Goal: Find specific page/section: Find specific page/section

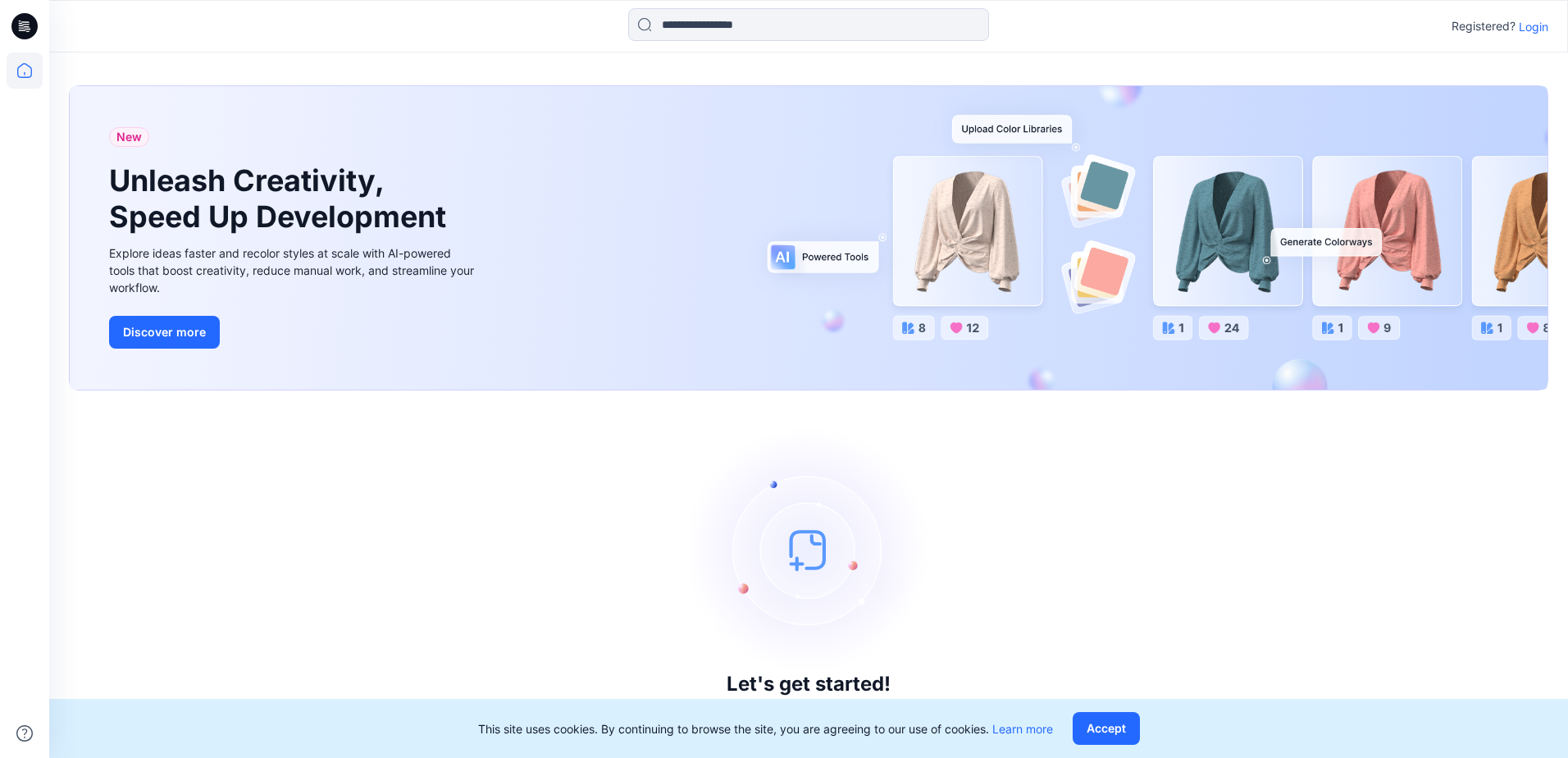
click at [1544, 26] on p "Login" at bounding box center [1533, 27] width 29 height 18
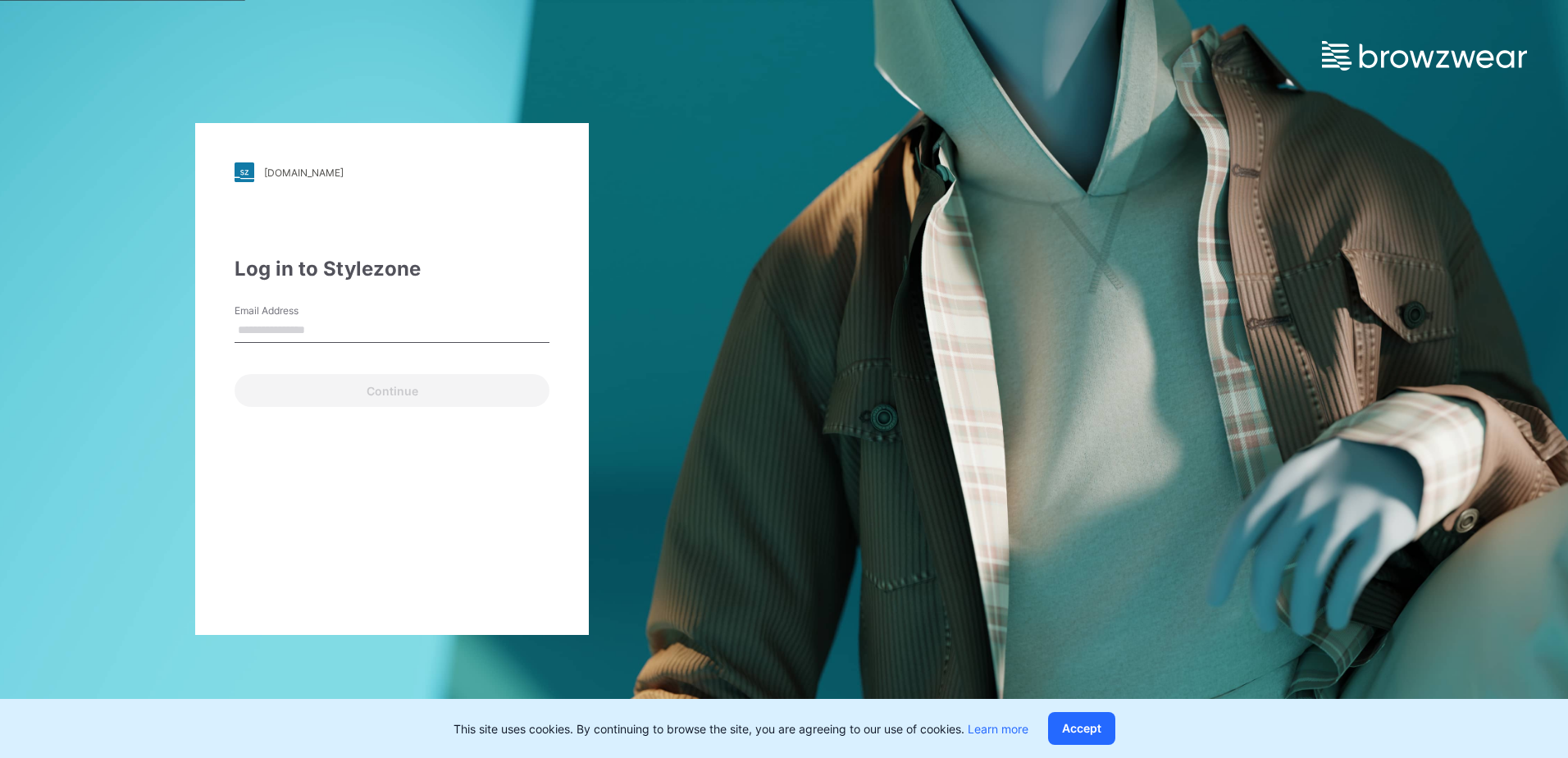
drag, startPoint x: 407, startPoint y: 316, endPoint x: 372, endPoint y: 334, distance: 39.4
click at [401, 323] on div "Email Address" at bounding box center [392, 327] width 315 height 49
click at [371, 335] on input "Email Address" at bounding box center [392, 329] width 315 height 24
type input "**********"
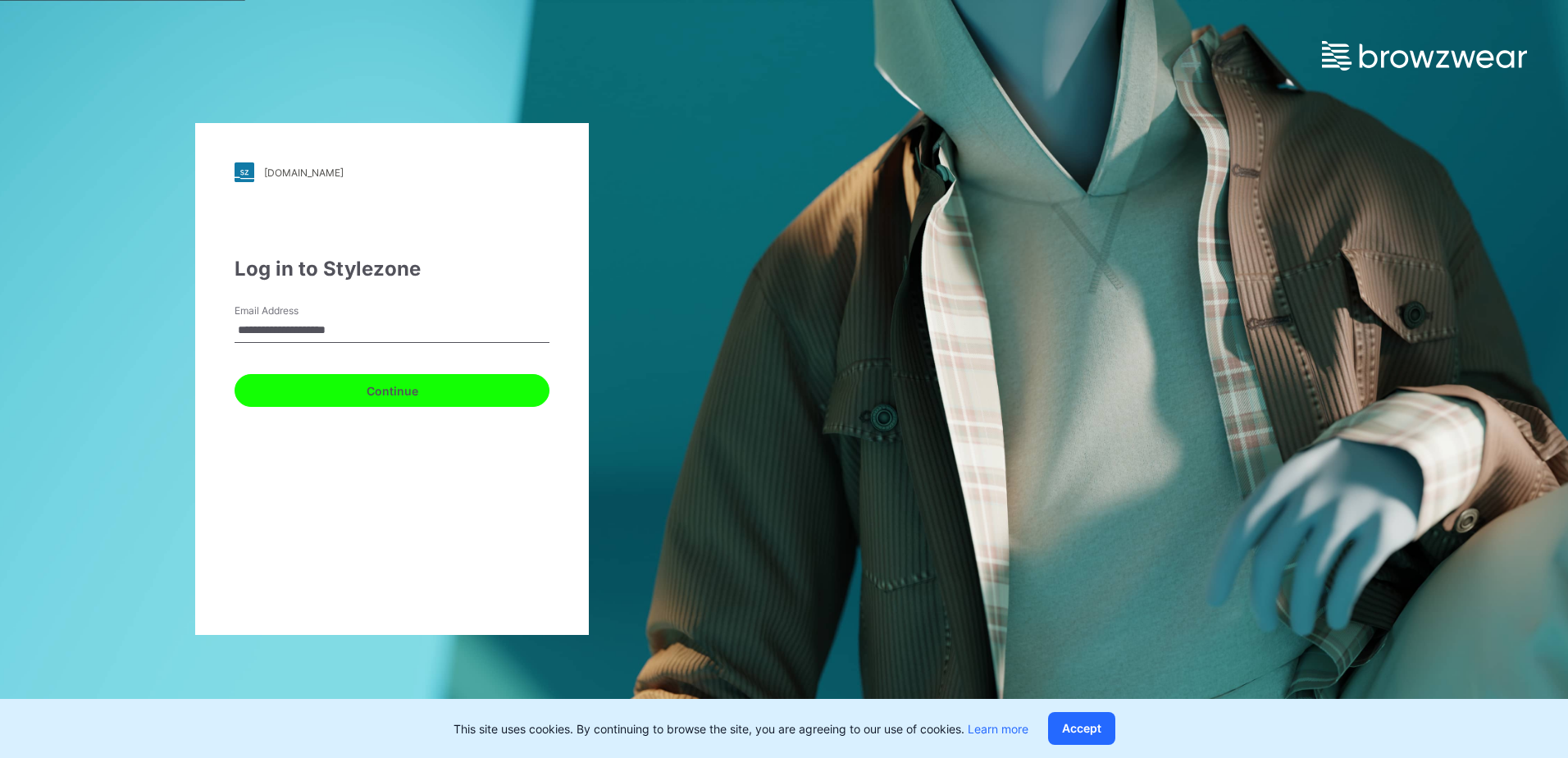
click at [328, 387] on button "Continue" at bounding box center [392, 391] width 315 height 33
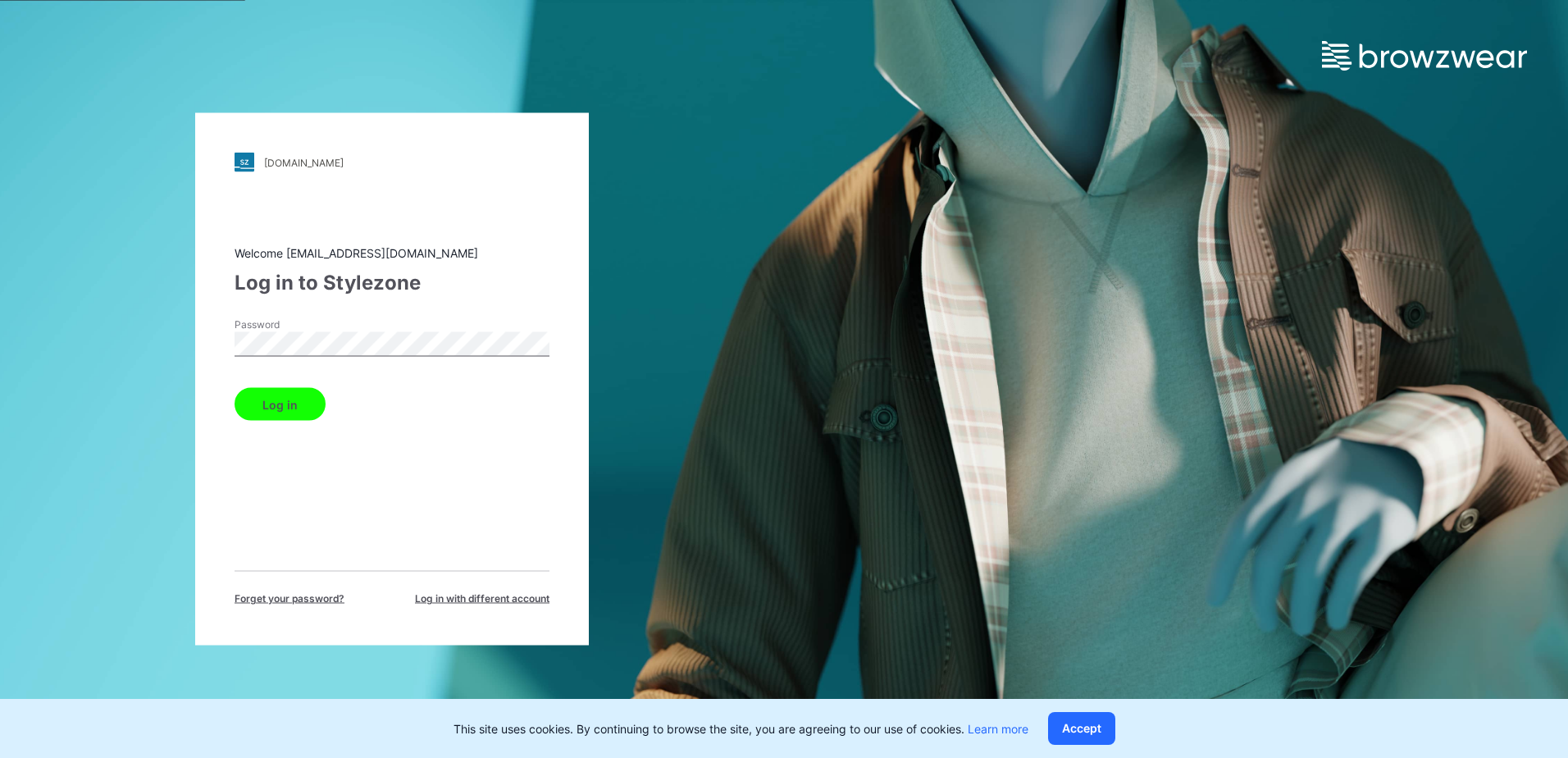
click at [303, 406] on button "Log in" at bounding box center [280, 404] width 91 height 33
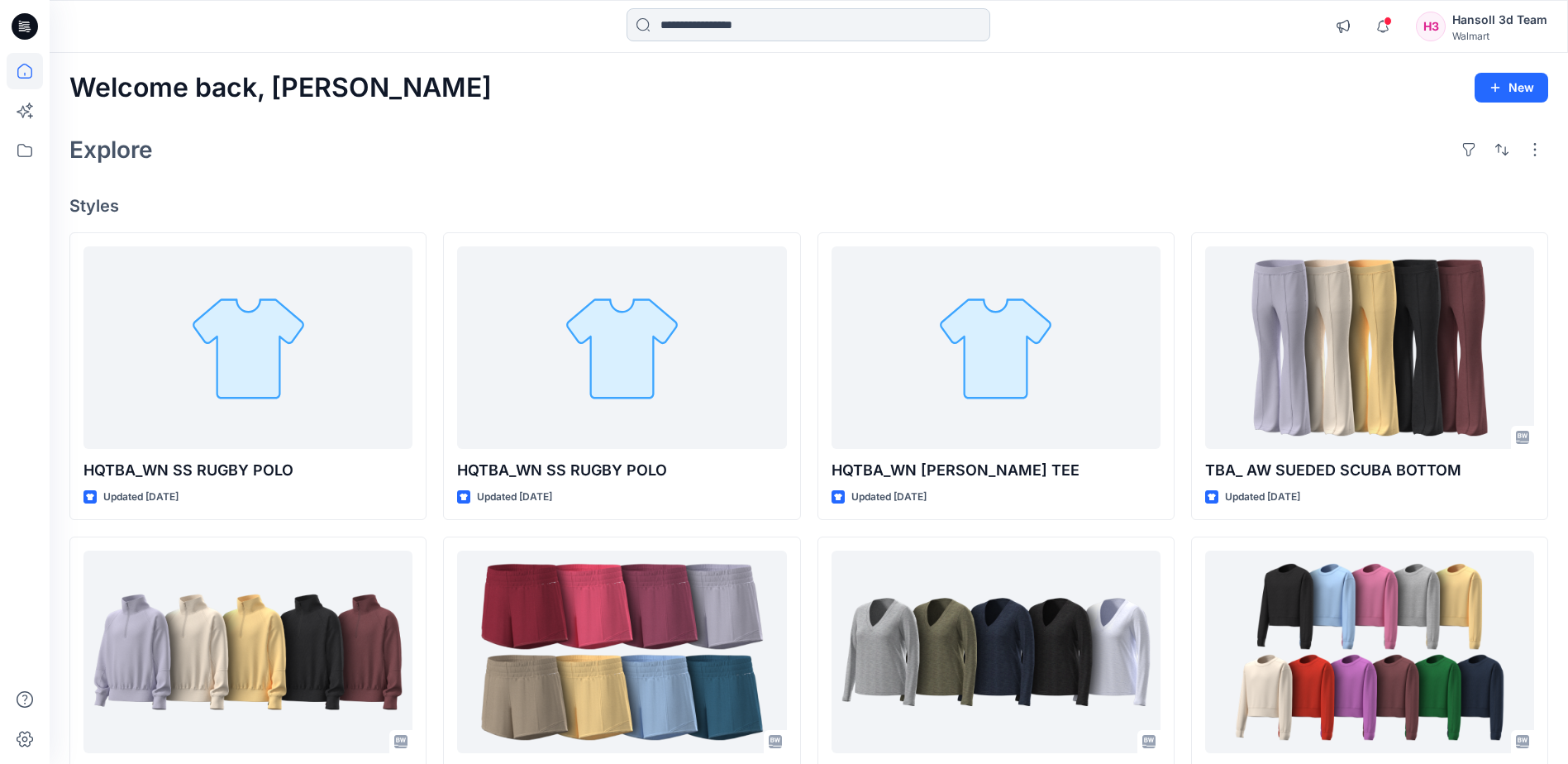
click at [809, 34] on input at bounding box center [809, 25] width 364 height 33
paste input "**********"
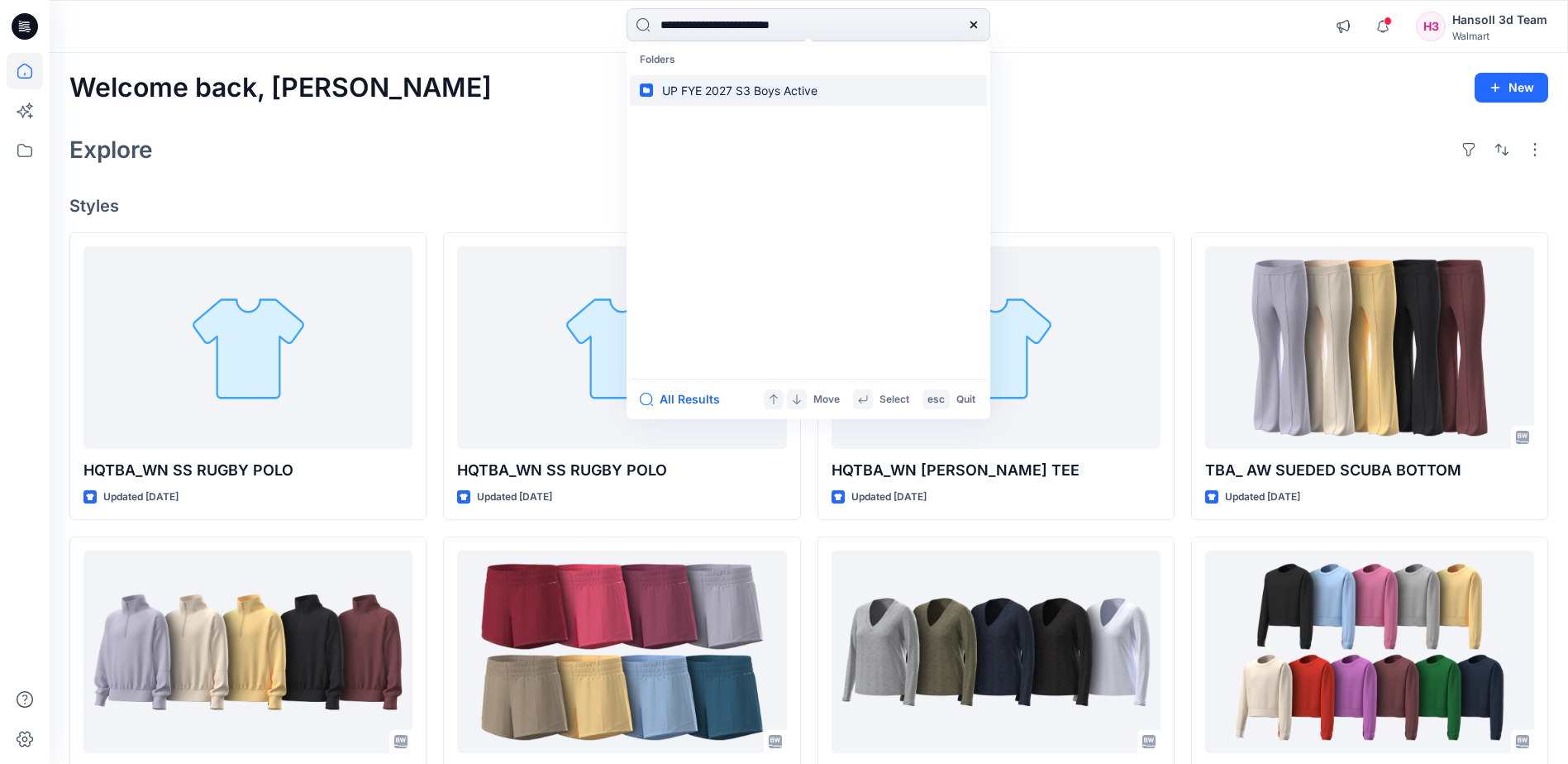
type input "**********"
click at [806, 91] on mark "UP FYE 2027 S3 Boys Active" at bounding box center [739, 89] width 160 height 19
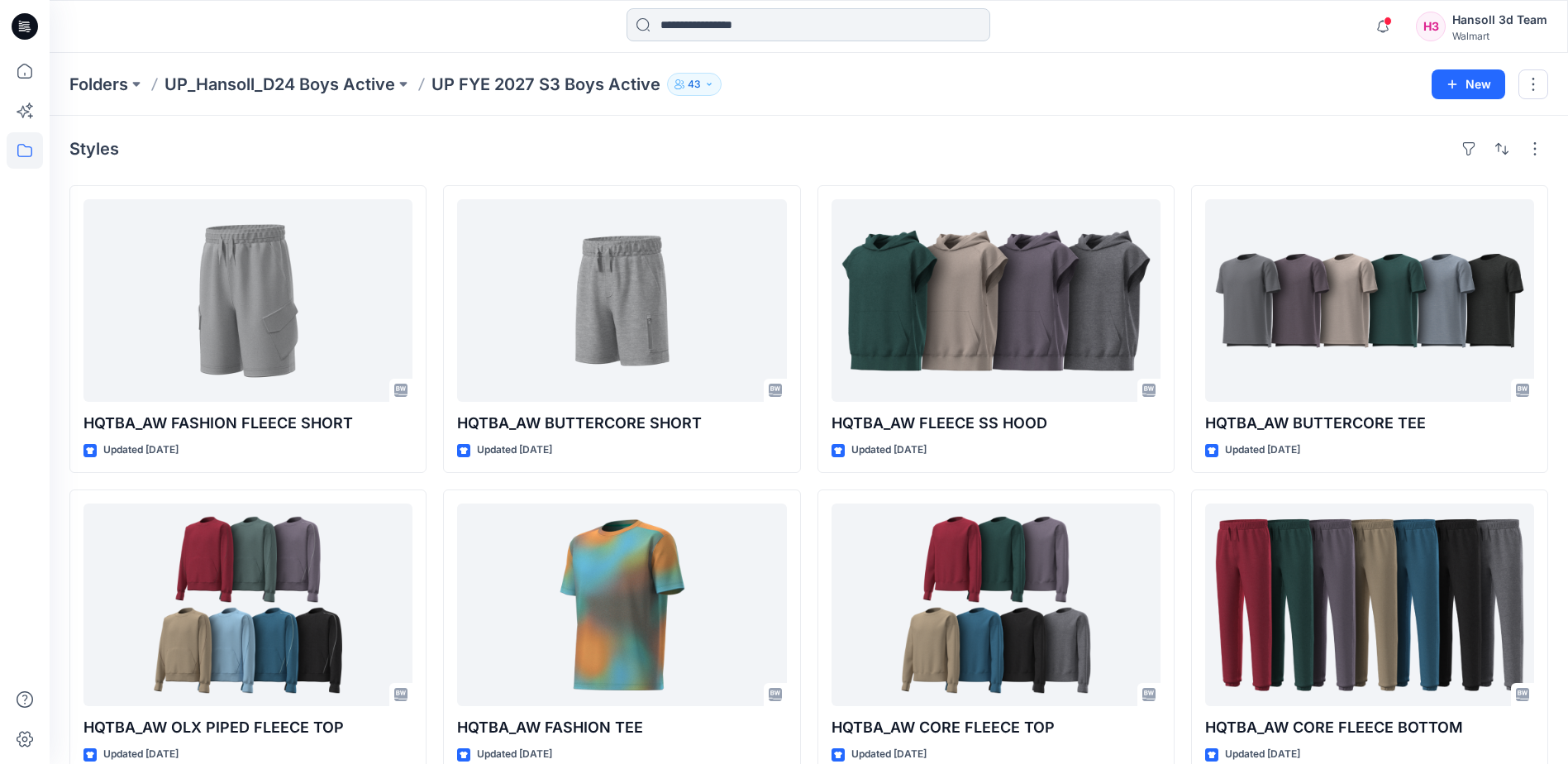
click at [848, 24] on input at bounding box center [809, 25] width 364 height 33
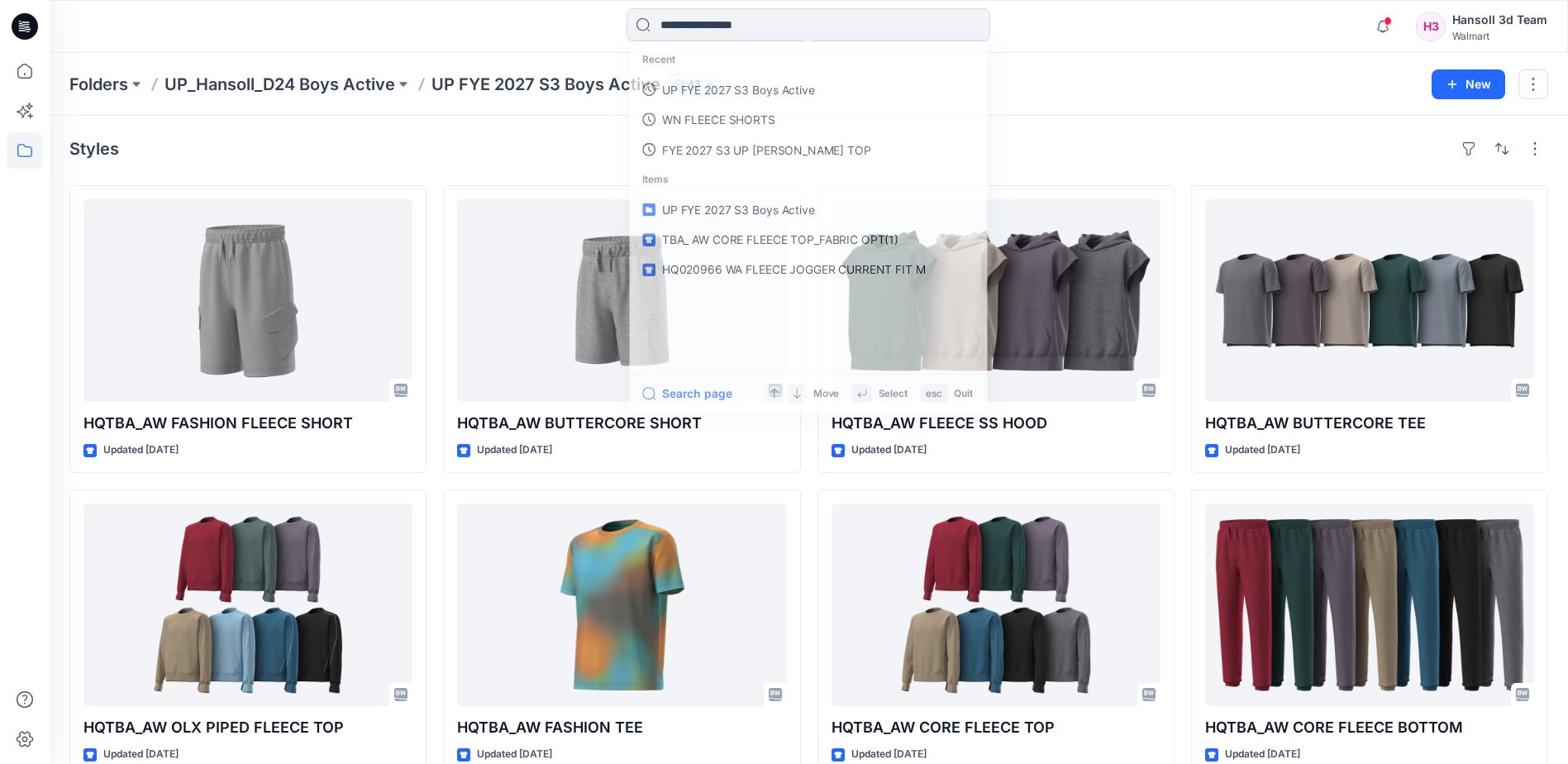
drag, startPoint x: 503, startPoint y: 143, endPoint x: 69, endPoint y: 121, distance: 434.6
click at [469, 141] on div "Styles" at bounding box center [809, 148] width 1479 height 27
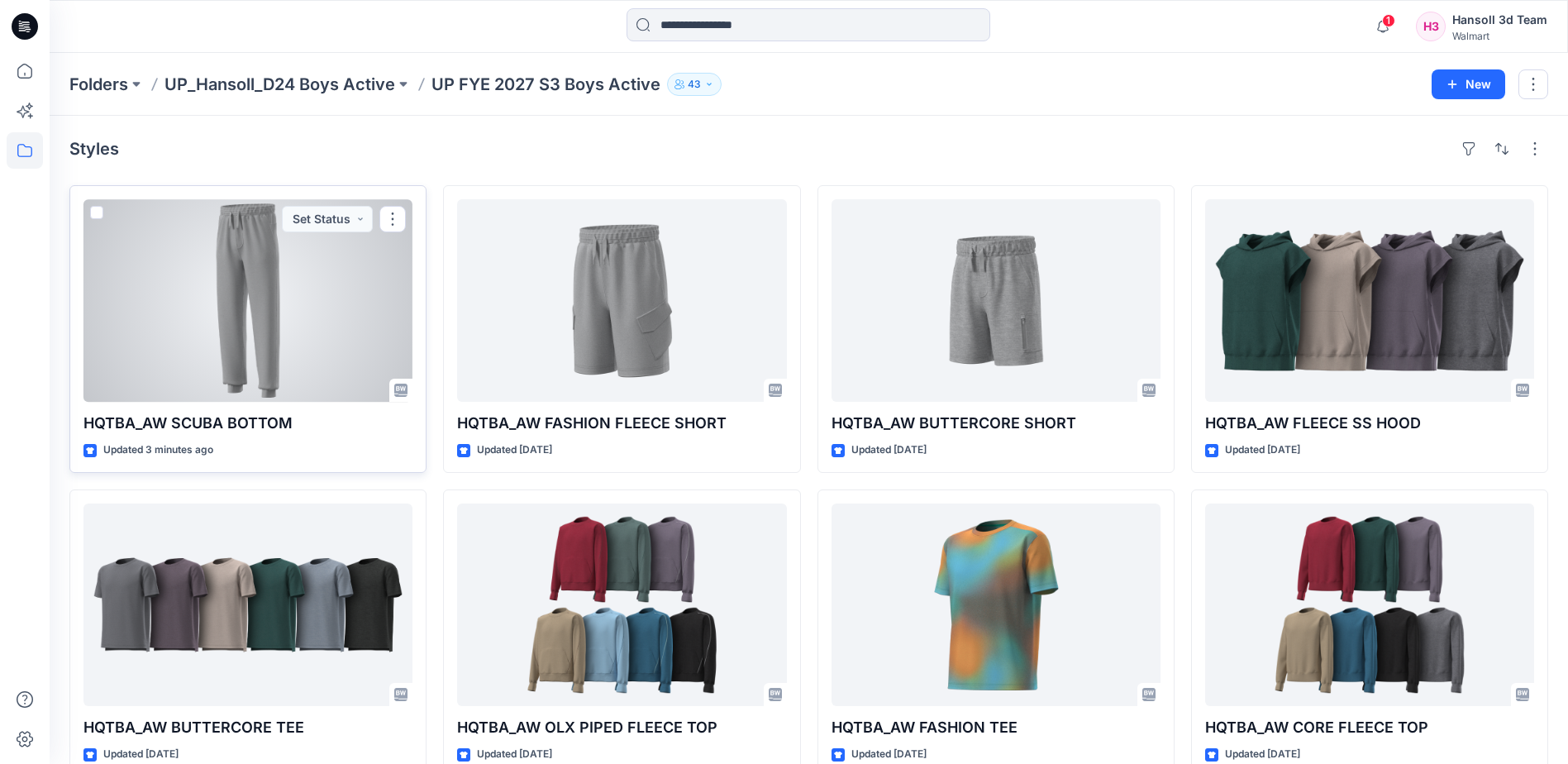
click at [237, 297] on div at bounding box center [248, 300] width 329 height 202
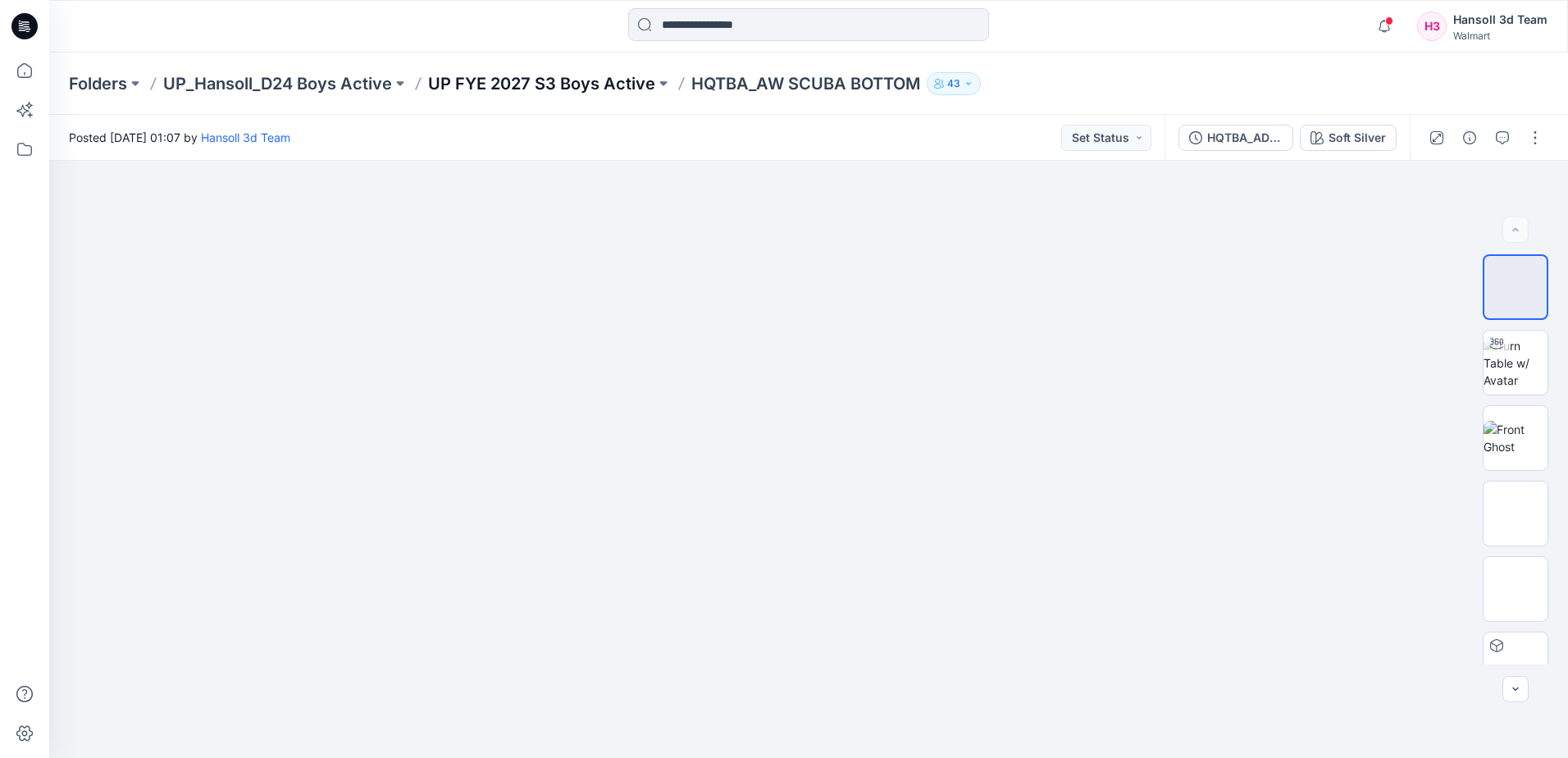
click at [566, 87] on p "UP FYE 2027 S3 Boys Active" at bounding box center [541, 84] width 227 height 23
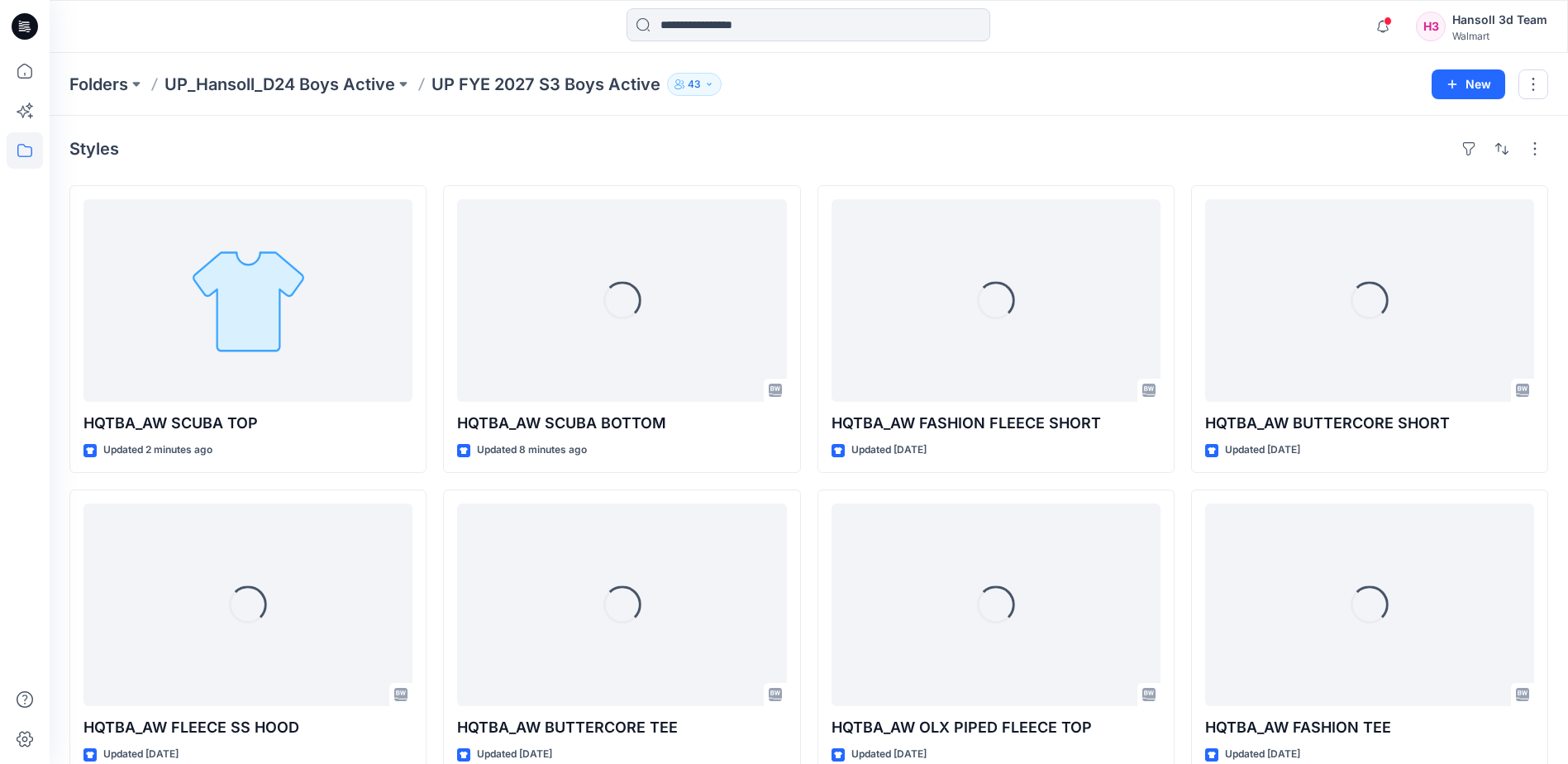
drag, startPoint x: 917, startPoint y: 137, endPoint x: 1114, endPoint y: 92, distance: 202.1
click at [922, 137] on div "Styles" at bounding box center [809, 148] width 1479 height 27
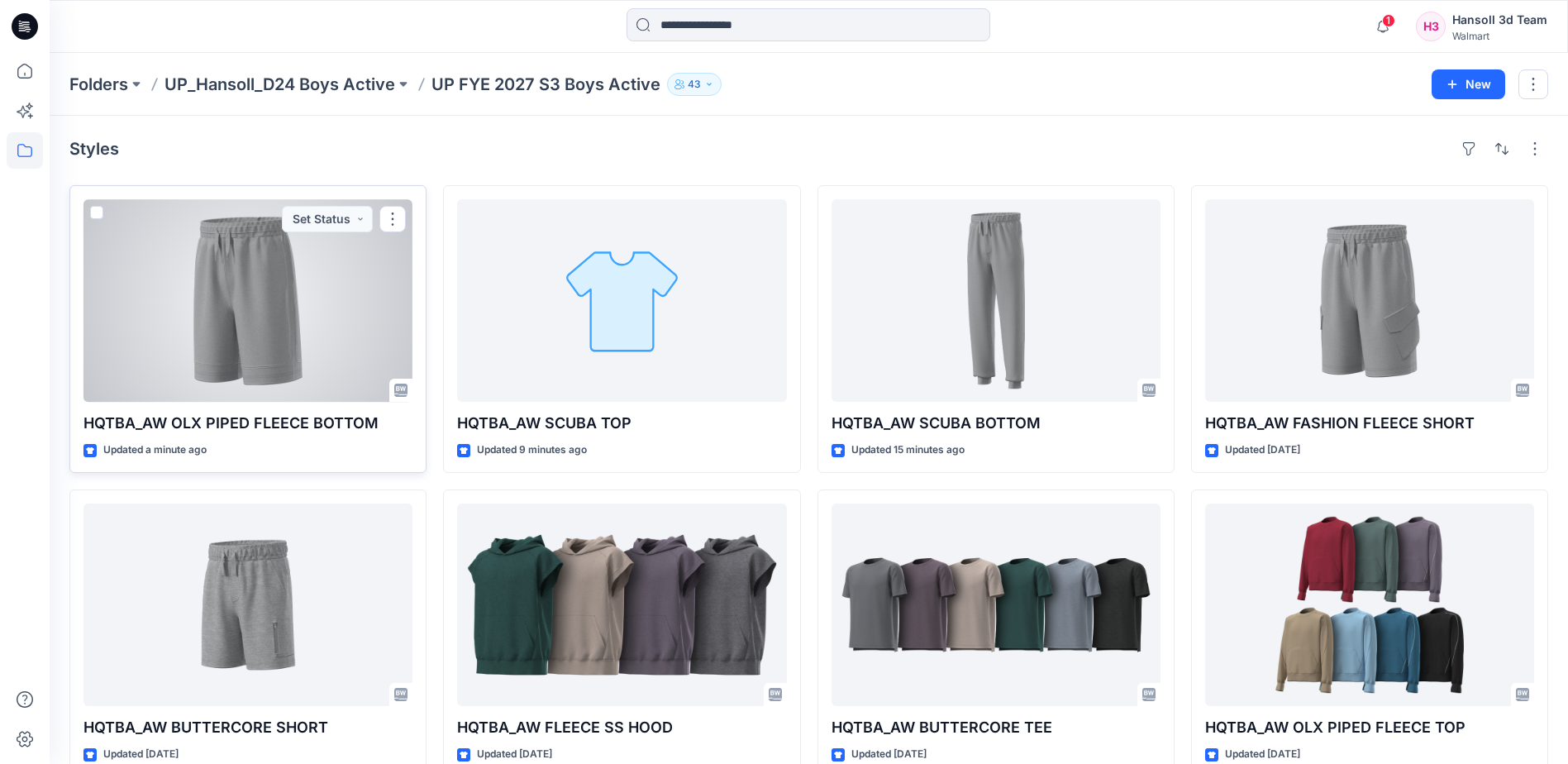
click at [310, 326] on div at bounding box center [248, 300] width 329 height 202
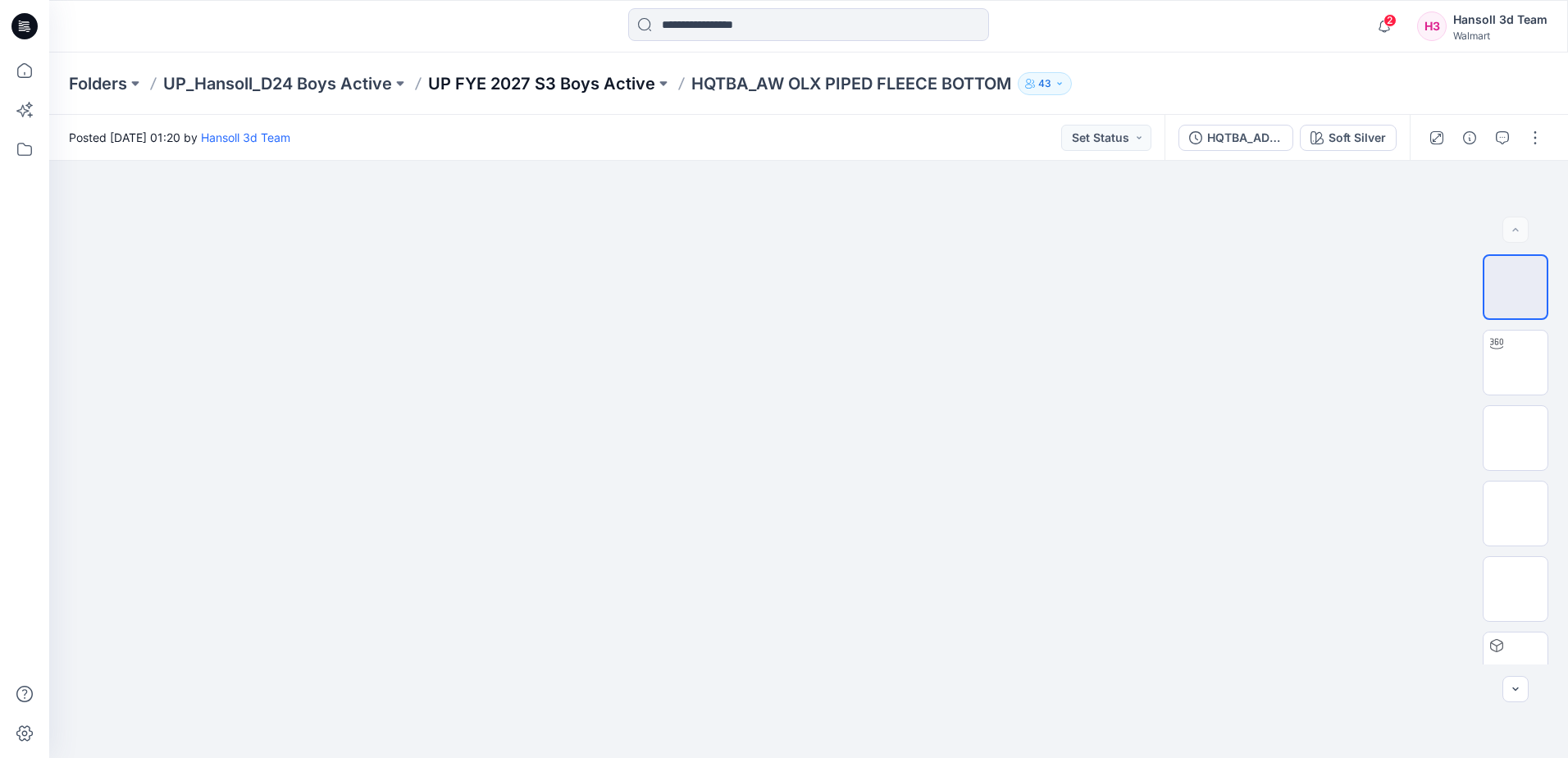
click at [536, 86] on p "UP FYE 2027 S3 Boys Active" at bounding box center [541, 84] width 227 height 23
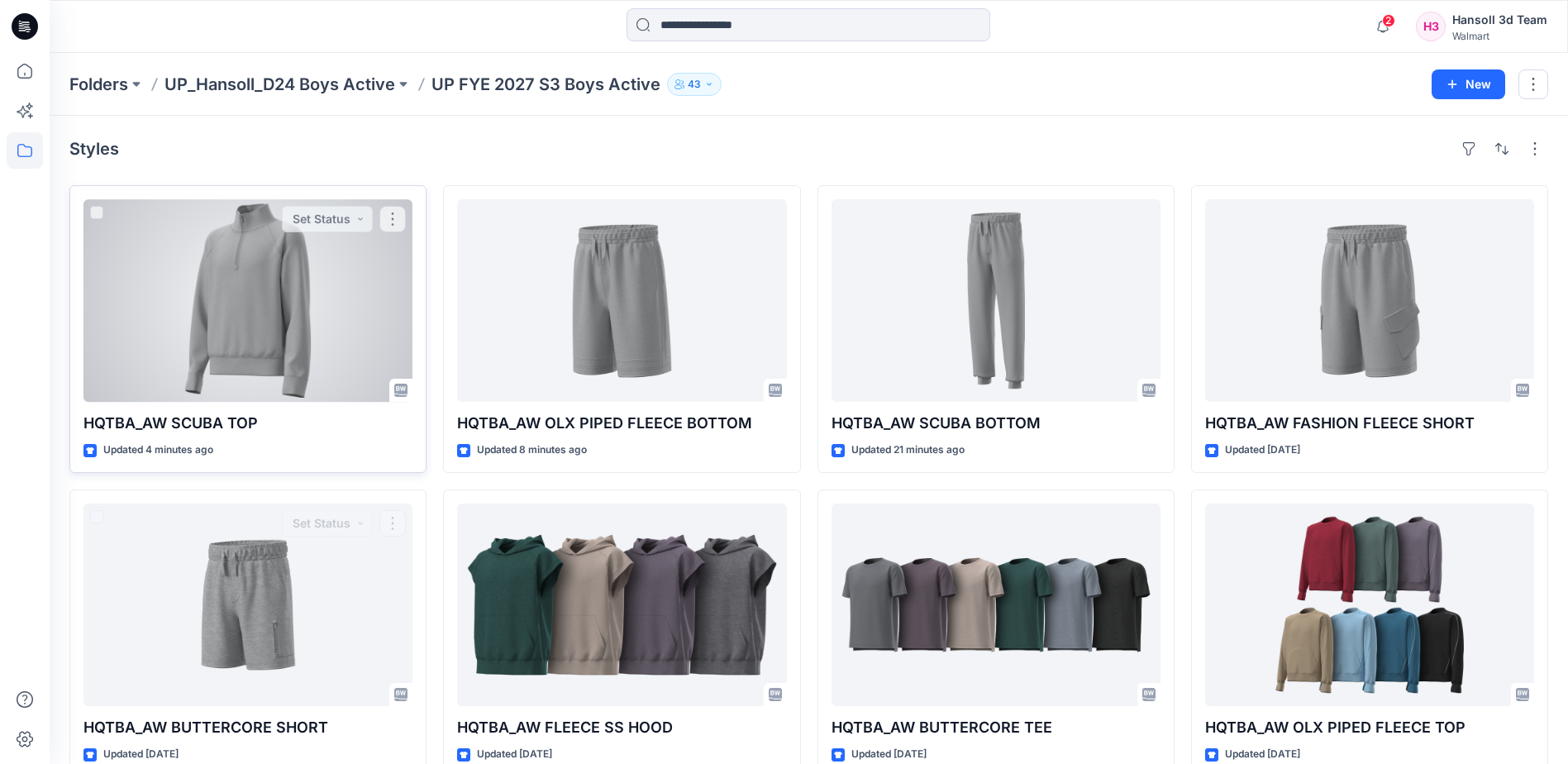
click at [290, 363] on div at bounding box center [248, 300] width 329 height 202
